Goal: Transaction & Acquisition: Purchase product/service

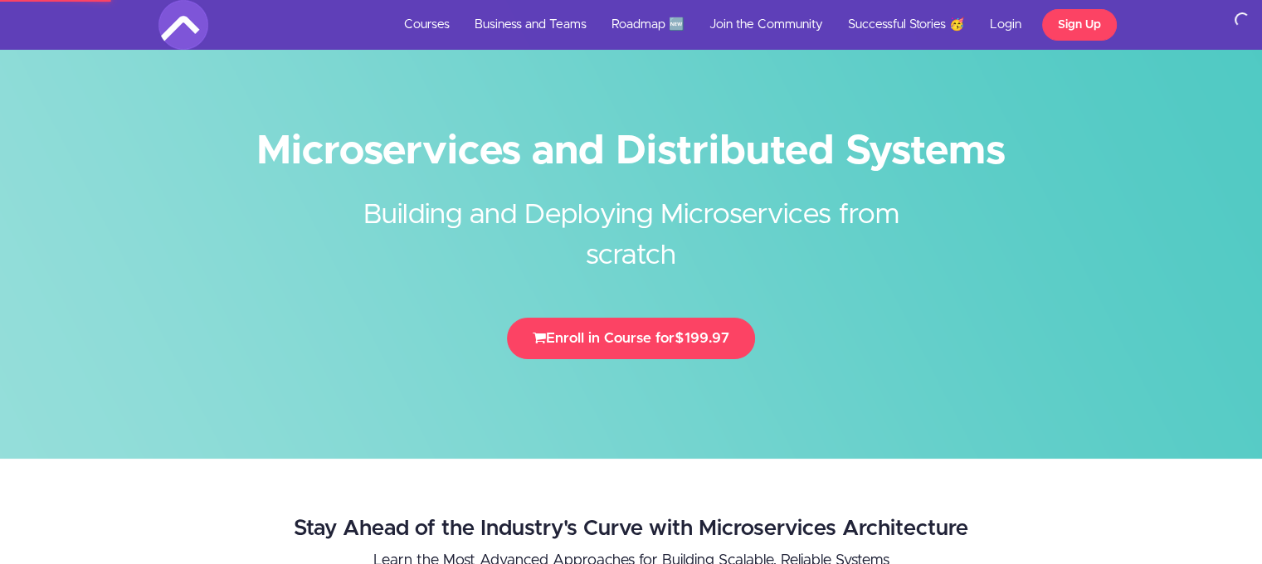
click at [427, 22] on link "Courses" at bounding box center [427, 25] width 71 height 50
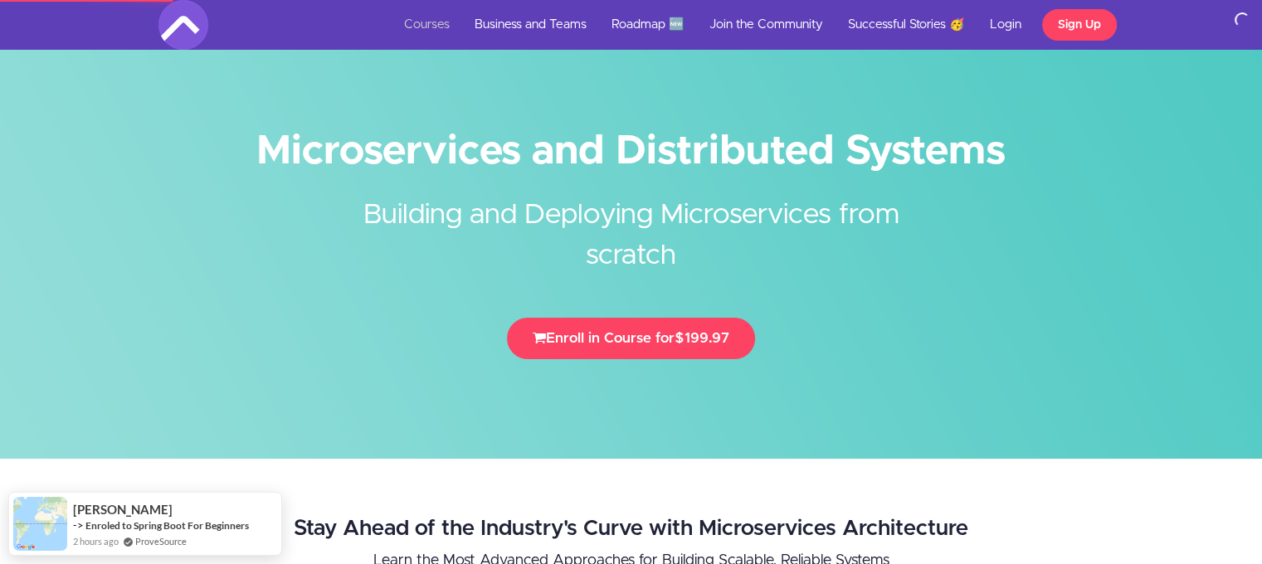
click at [418, 9] on link "Courses" at bounding box center [427, 25] width 71 height 50
click at [433, 44] on link "Courses" at bounding box center [427, 25] width 71 height 50
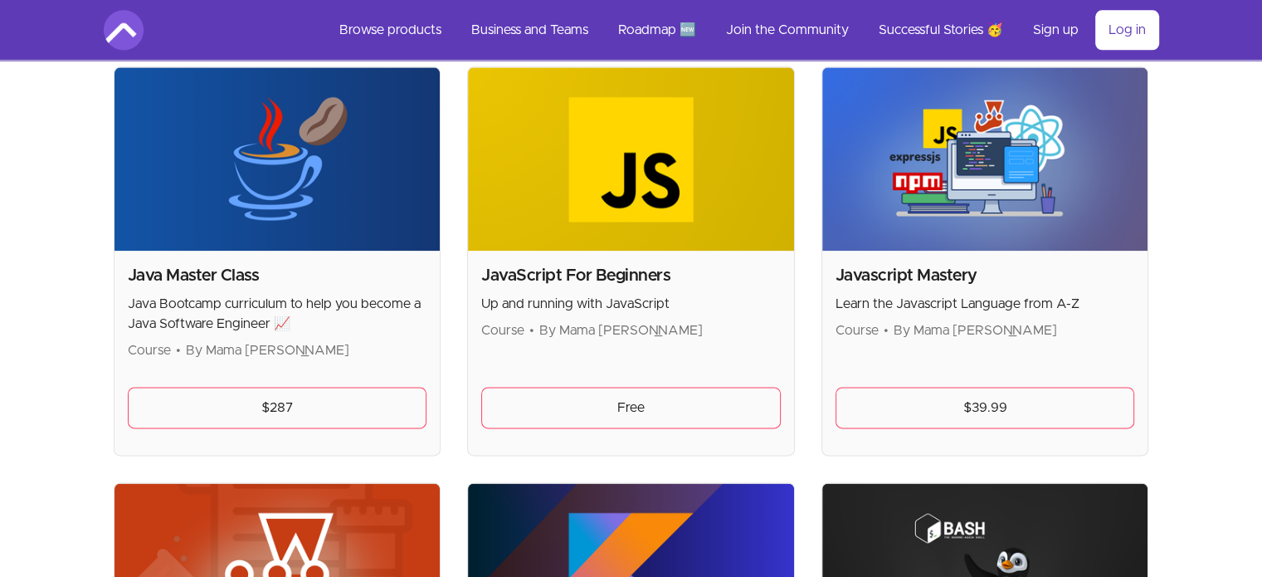
scroll to position [2025, 0]
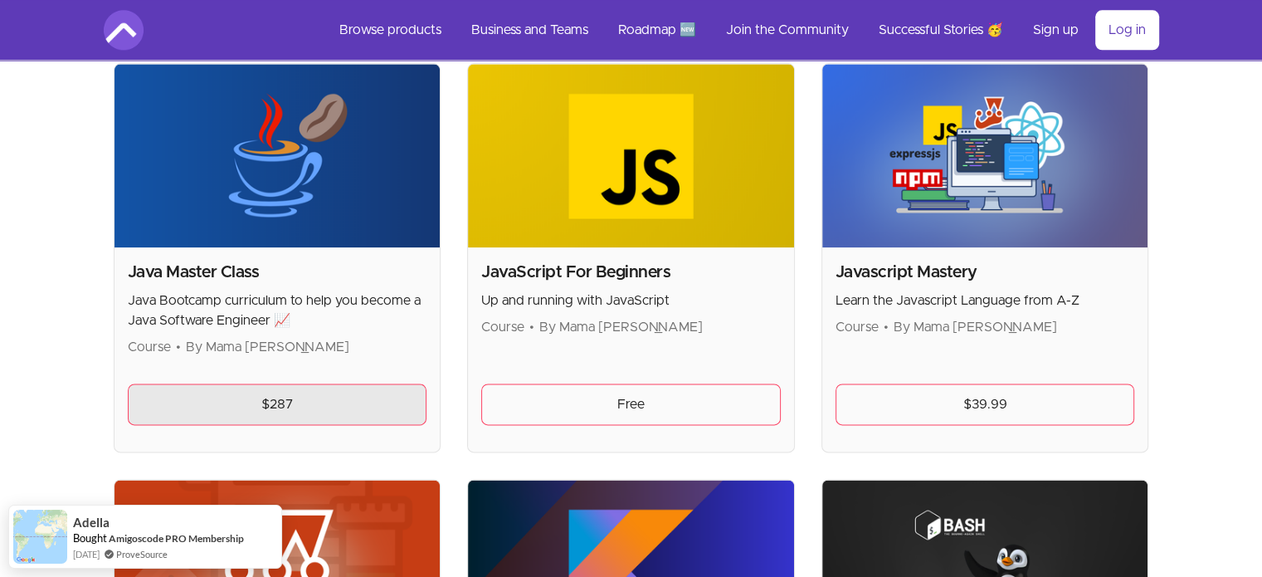
click at [299, 397] on link "$287" at bounding box center [278, 403] width 300 height 41
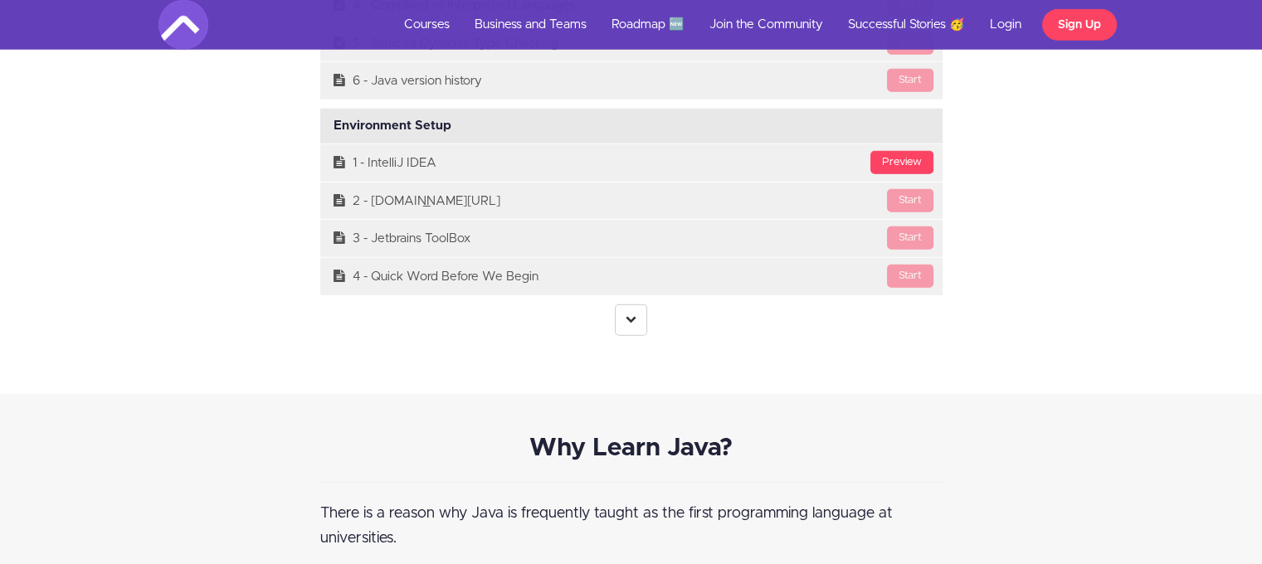
scroll to position [4649, 0]
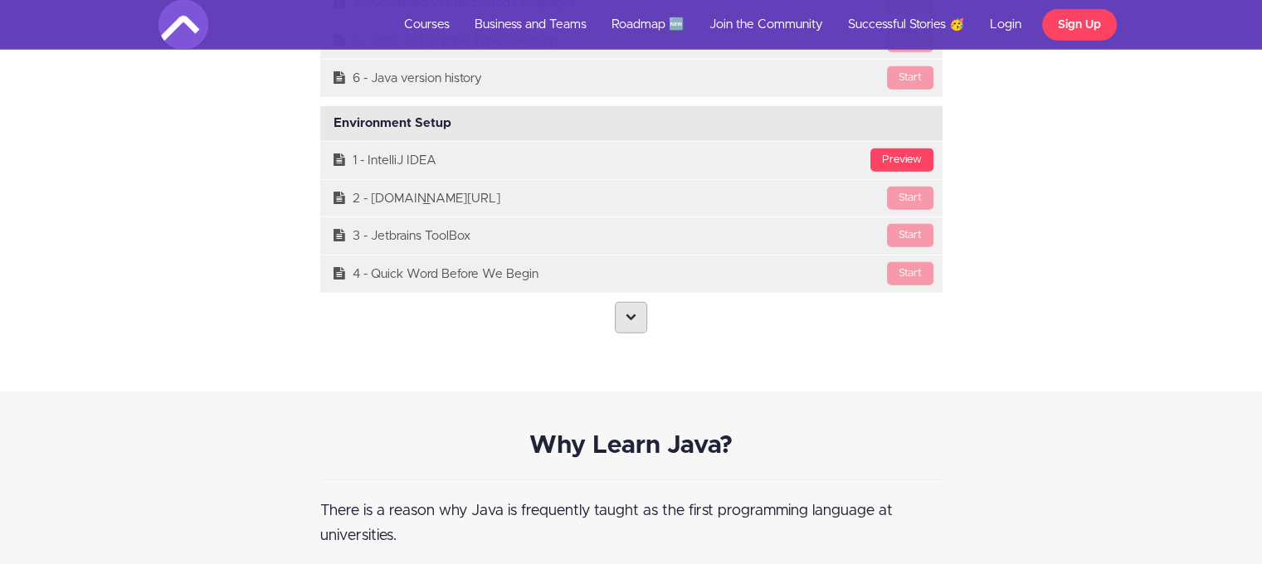
click at [627, 311] on icon at bounding box center [631, 316] width 11 height 11
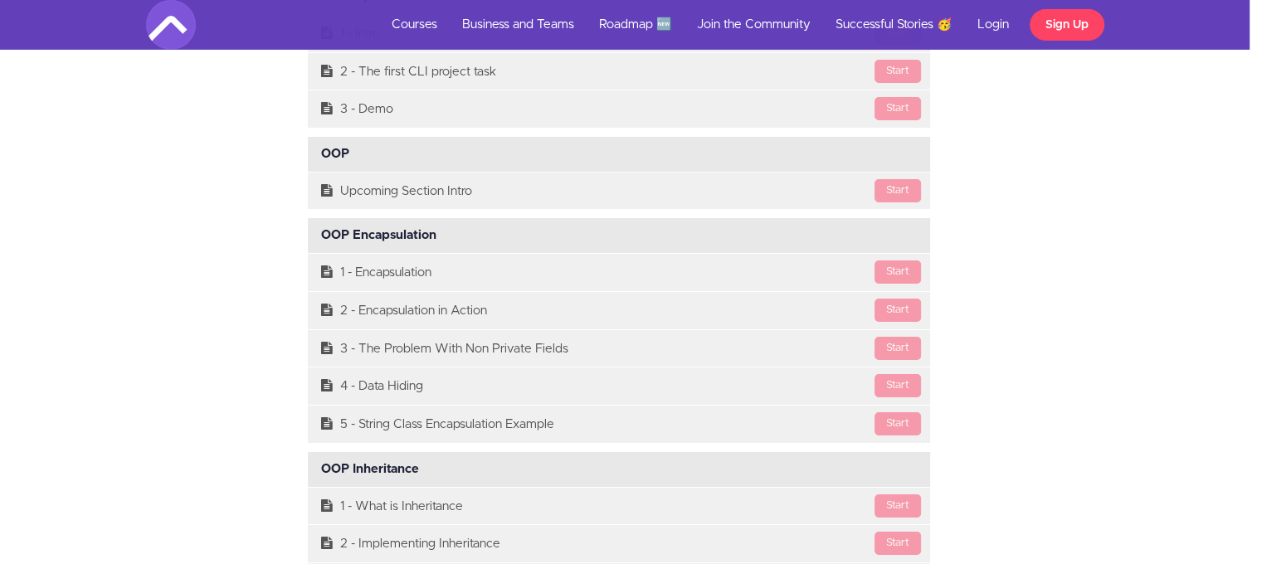
scroll to position [12074, 12]
